Goal: Task Accomplishment & Management: Use online tool/utility

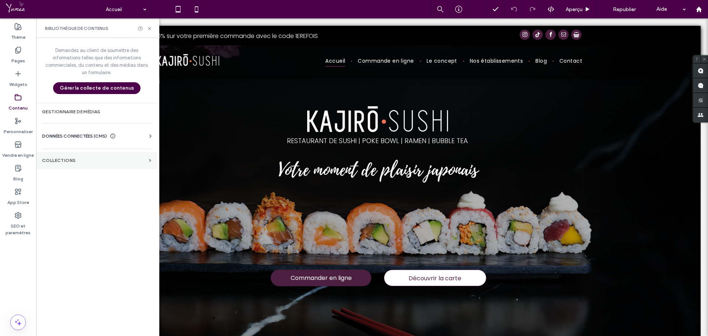
click at [67, 156] on section "COLLECTIONS" at bounding box center [96, 160] width 121 height 17
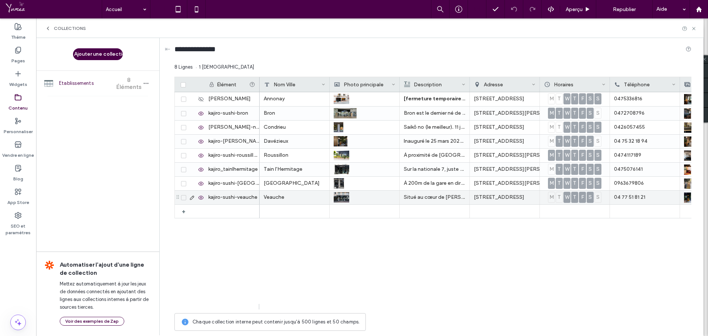
click at [192, 198] on icon at bounding box center [192, 198] width 6 height 6
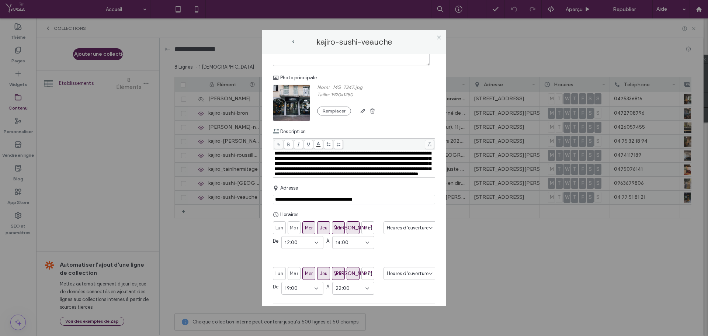
scroll to position [74, 0]
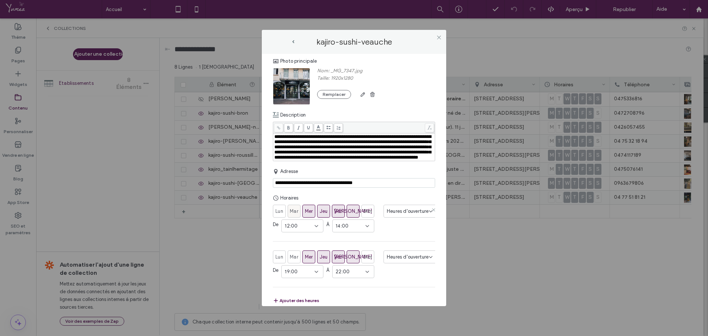
click at [294, 215] on span "Mar" at bounding box center [294, 211] width 8 height 7
click at [294, 230] on span "12:00" at bounding box center [291, 225] width 13 height 7
click at [300, 252] on div "11:30" at bounding box center [303, 248] width 41 height 13
click at [414, 243] on div "Lun Mar Mer Jeu Ven Sam Dim Heures d'ouverture De 11:30 À 14:00 Lun Mar Mer Jeu…" at bounding box center [354, 255] width 162 height 100
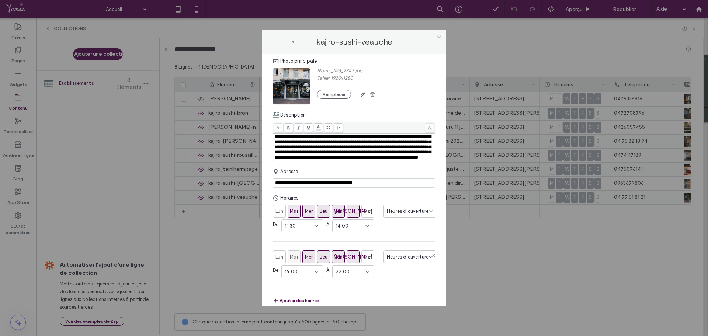
click at [298, 261] on span "Mar" at bounding box center [294, 256] width 8 height 7
click at [395, 242] on div "Lun Mar Mer Jeu Ven Sam Dim Heures d'ouverture De 11:30 À 14:00 Lun Mar Mer Jeu…" at bounding box center [354, 255] width 162 height 100
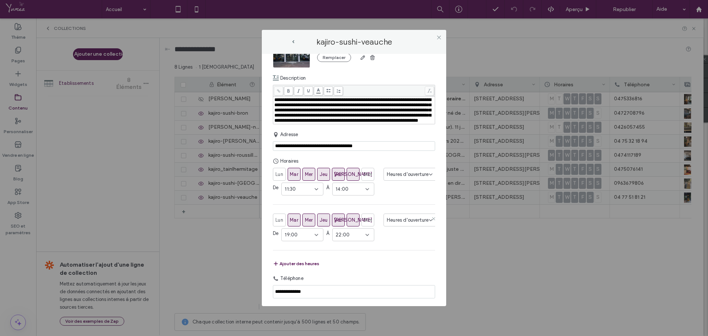
click at [379, 240] on section "Lun Mar Mer Jeu Ven Sam Dim Heures d'ouverture De 19:00 À 22:00" at bounding box center [354, 228] width 162 height 28
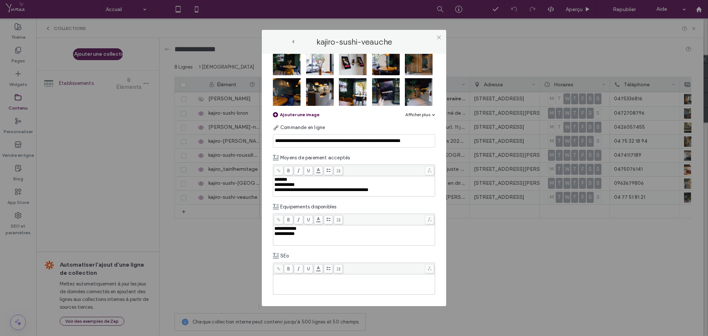
scroll to position [391, 0]
click at [310, 233] on div "**********" at bounding box center [354, 233] width 160 height 5
click at [440, 39] on icon at bounding box center [439, 38] width 6 height 6
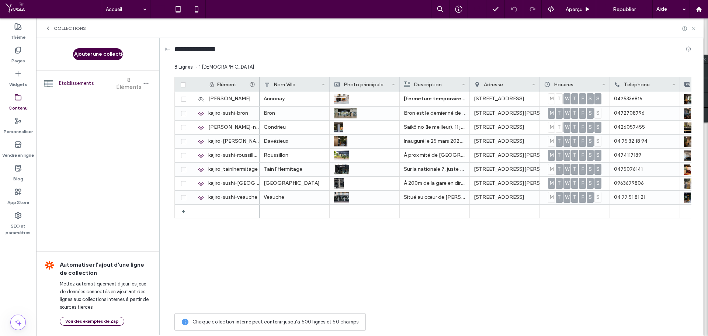
click at [48, 30] on icon at bounding box center [48, 28] width 6 height 6
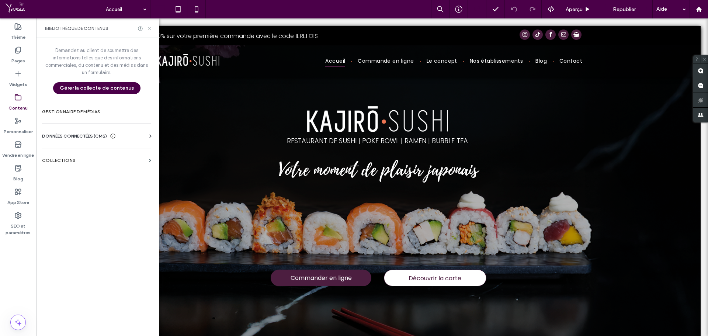
click at [151, 28] on icon at bounding box center [150, 29] width 6 height 6
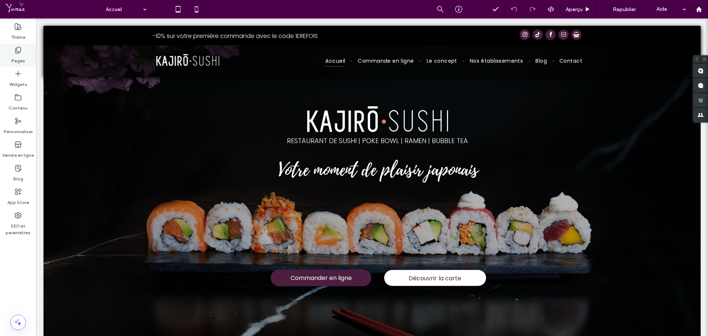
click at [20, 48] on icon at bounding box center [17, 49] width 7 height 7
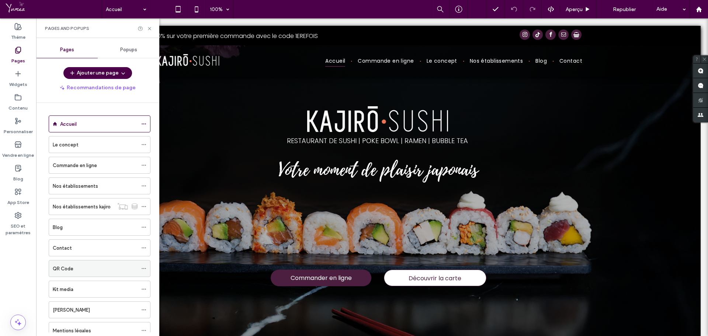
click at [71, 271] on label "QR Code" at bounding box center [63, 268] width 21 height 13
click at [145, 266] on span at bounding box center [143, 268] width 5 height 11
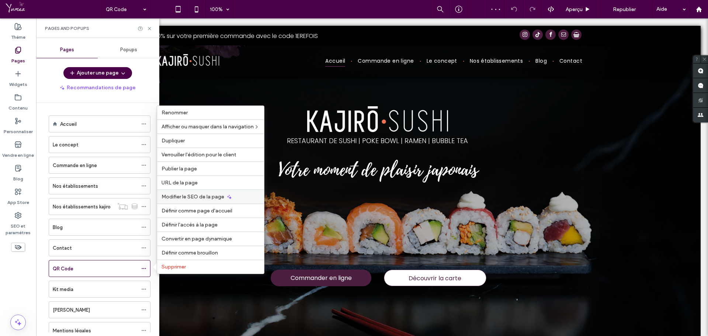
click at [182, 196] on span "Modifier le SEO de la page" at bounding box center [193, 197] width 63 height 6
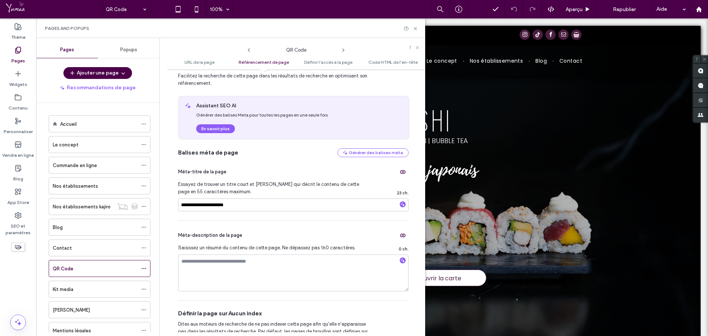
scroll to position [148, 0]
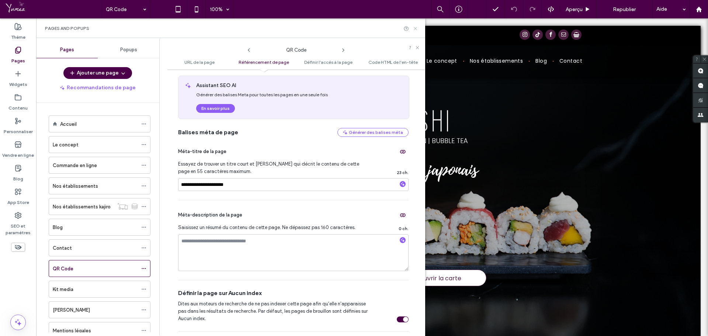
click at [416, 28] on use at bounding box center [415, 28] width 3 height 3
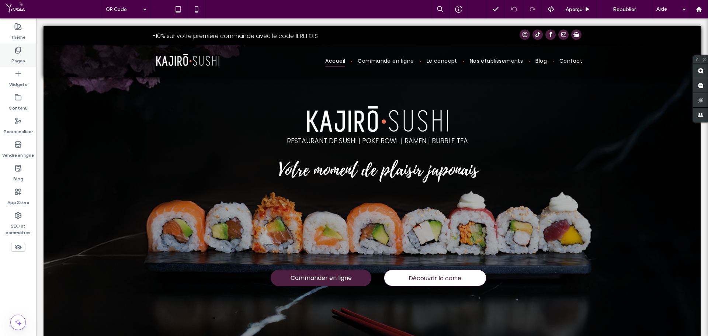
click at [11, 58] on div "Pages" at bounding box center [18, 56] width 36 height 24
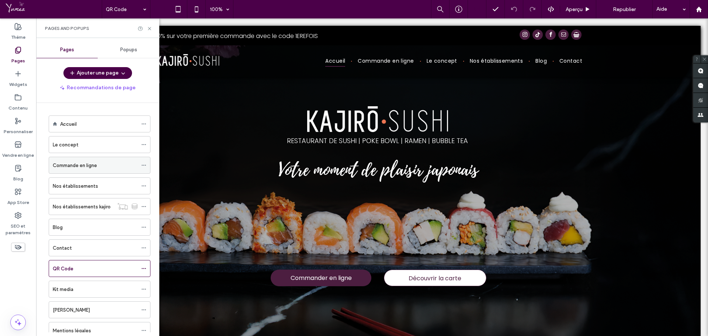
click at [74, 165] on label "Commande en ligne" at bounding box center [75, 165] width 44 height 13
click at [148, 31] on icon at bounding box center [150, 29] width 6 height 6
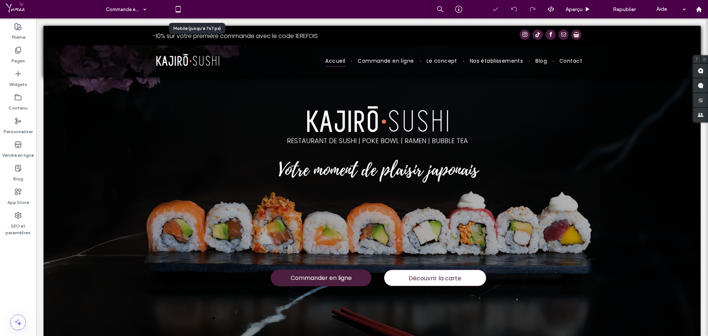
click at [196, 10] on icon at bounding box center [196, 9] width 15 height 15
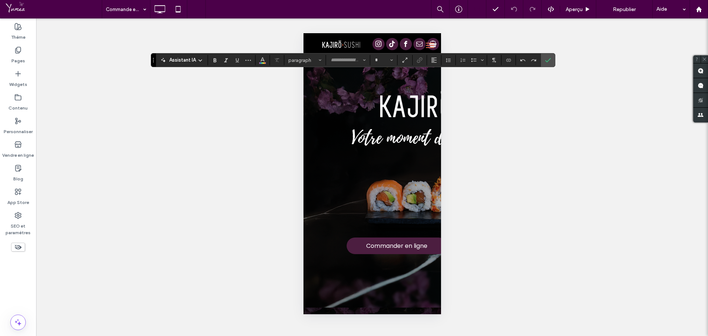
type input "**********"
type input "**"
click at [545, 62] on icon "Confirmer" at bounding box center [548, 60] width 6 height 6
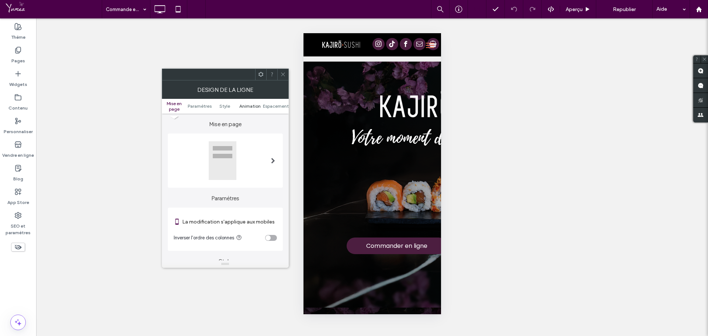
click at [257, 104] on span "Animation" at bounding box center [249, 106] width 21 height 6
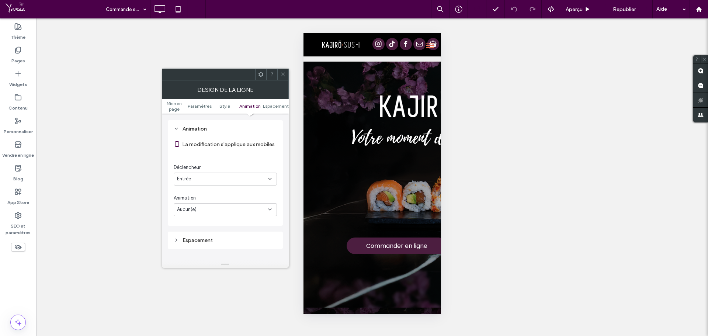
scroll to position [512, 0]
click at [273, 105] on span "Espacement" at bounding box center [276, 106] width 26 height 6
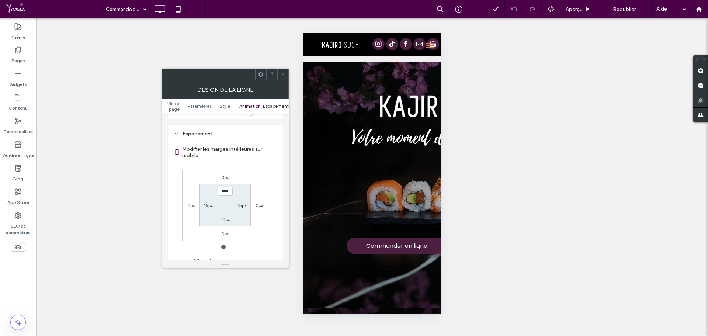
scroll to position [624, 0]
type input "****"
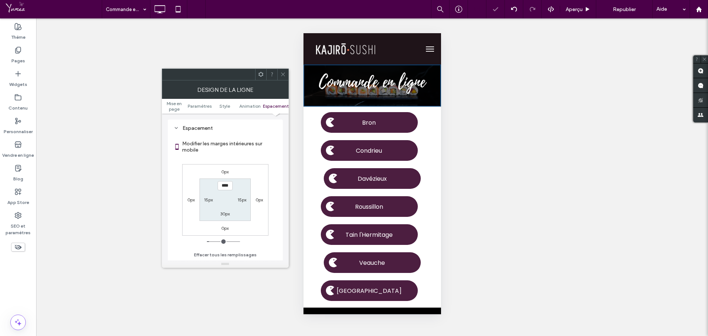
scroll to position [0, 0]
click at [230, 215] on label "30px" at bounding box center [225, 214] width 10 height 6
type input "**"
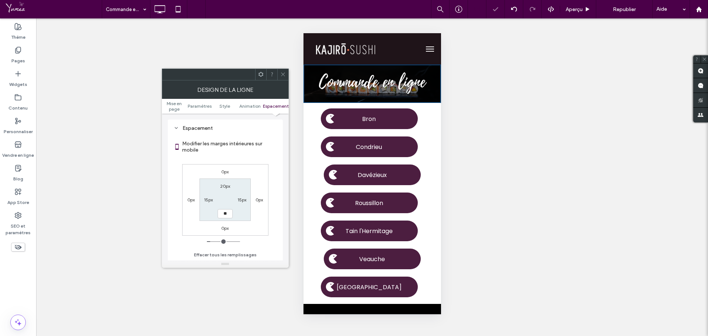
type input "**"
type input "****"
click at [278, 74] on div at bounding box center [282, 74] width 11 height 11
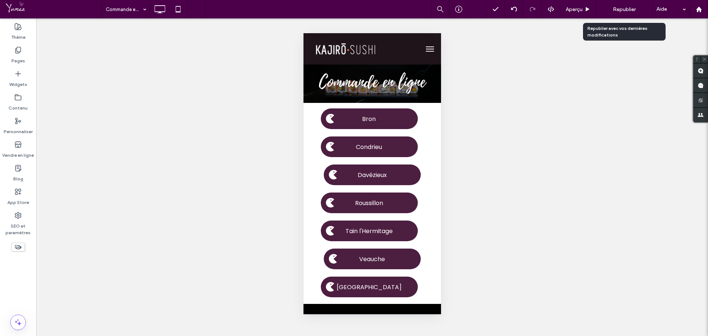
click at [630, 13] on div "Republier" at bounding box center [624, 9] width 45 height 10
